Goal: Task Accomplishment & Management: Manage account settings

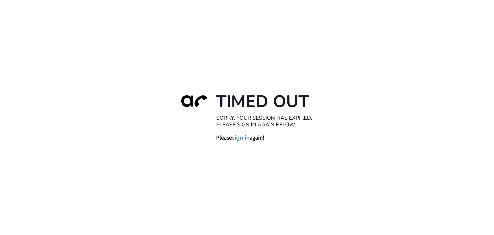
click at [238, 138] on link "sign in" at bounding box center [241, 137] width 18 height 7
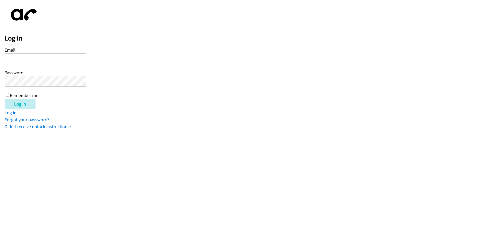
click at [12, 61] on input "Email" at bounding box center [46, 58] width 82 height 11
type input "dthomas@lendingpoint.com"
click at [21, 102] on input "Log in" at bounding box center [20, 104] width 31 height 10
